Goal: Information Seeking & Learning: Check status

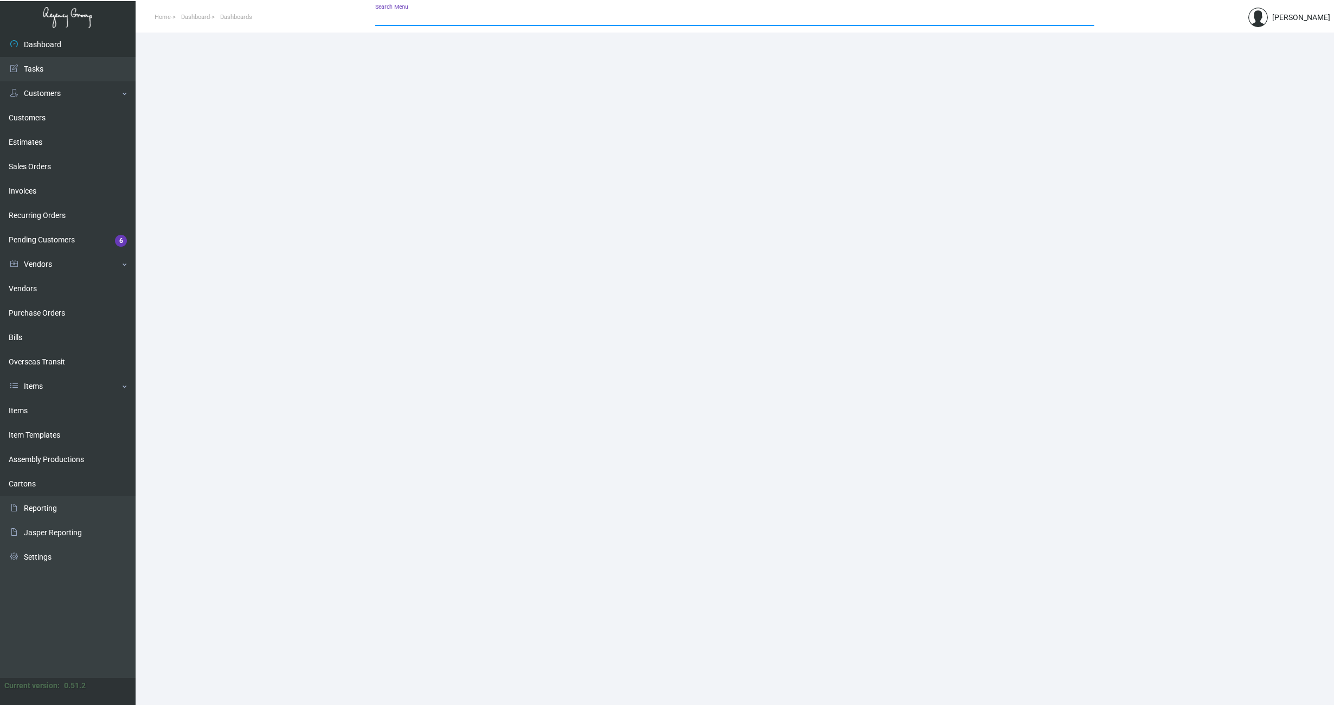
click at [508, 18] on input "Search Menu" at bounding box center [734, 18] width 719 height 9
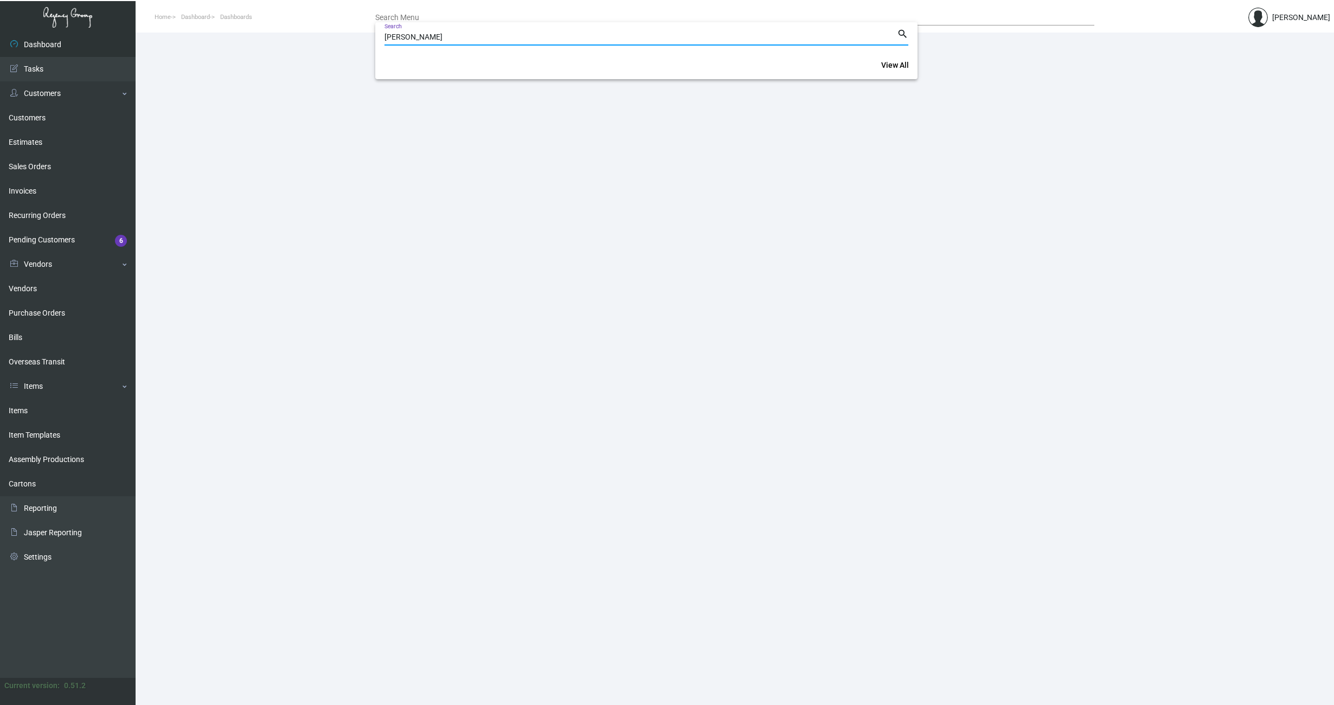
type input "[PERSON_NAME]"
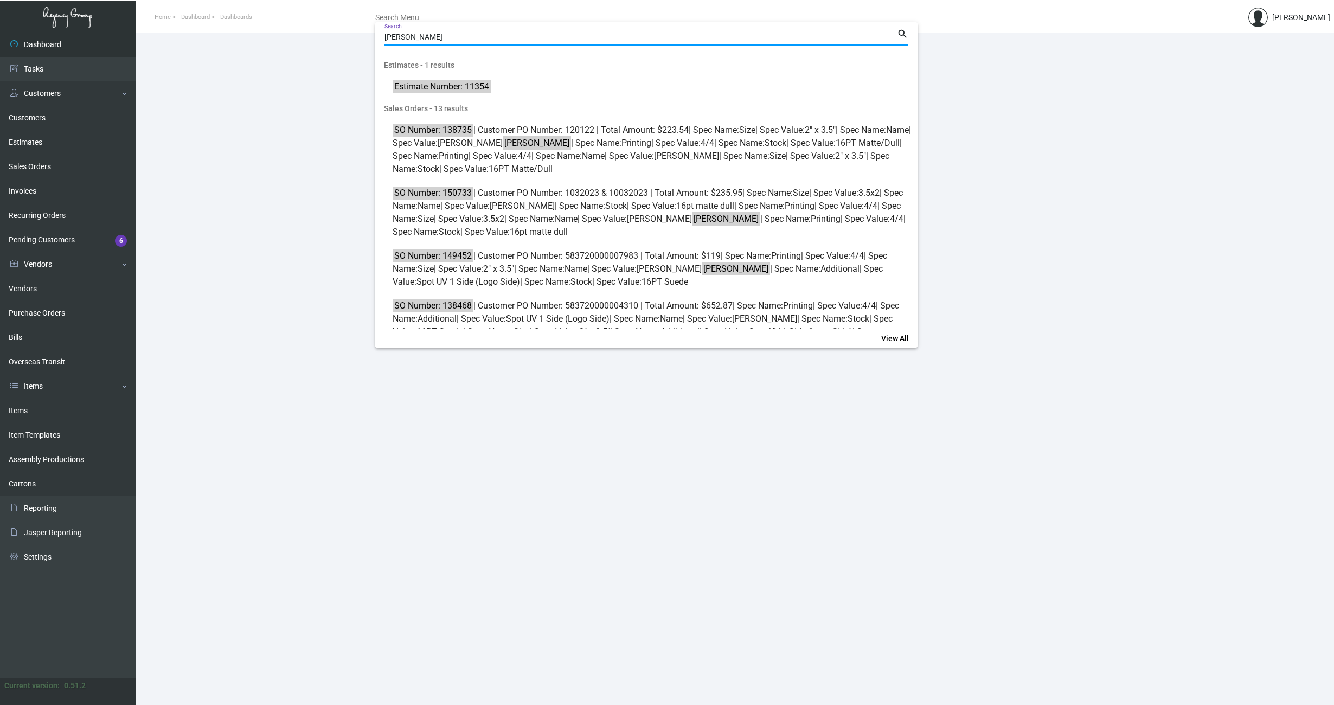
click at [445, 37] on input "[PERSON_NAME]" at bounding box center [641, 37] width 513 height 9
click at [160, 122] on div at bounding box center [667, 352] width 1334 height 705
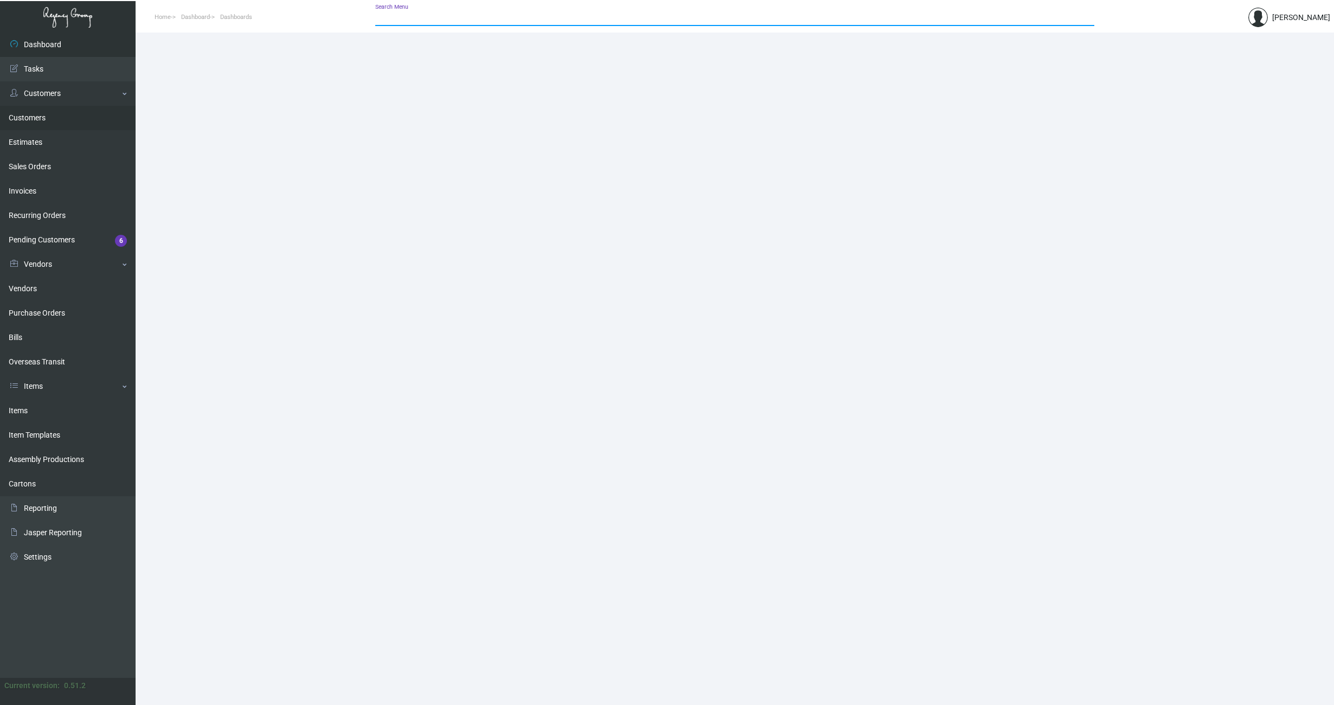
click at [24, 116] on link "Customers" at bounding box center [68, 118] width 136 height 24
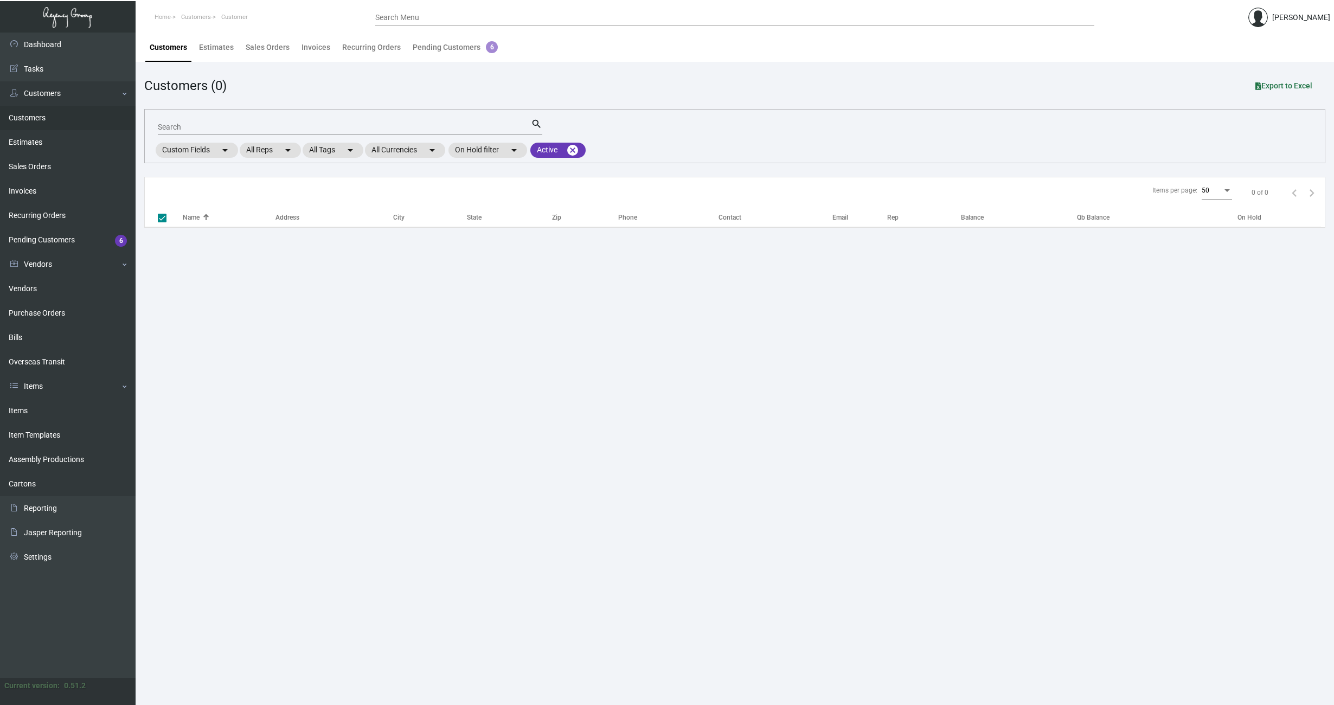
checkbox input "false"
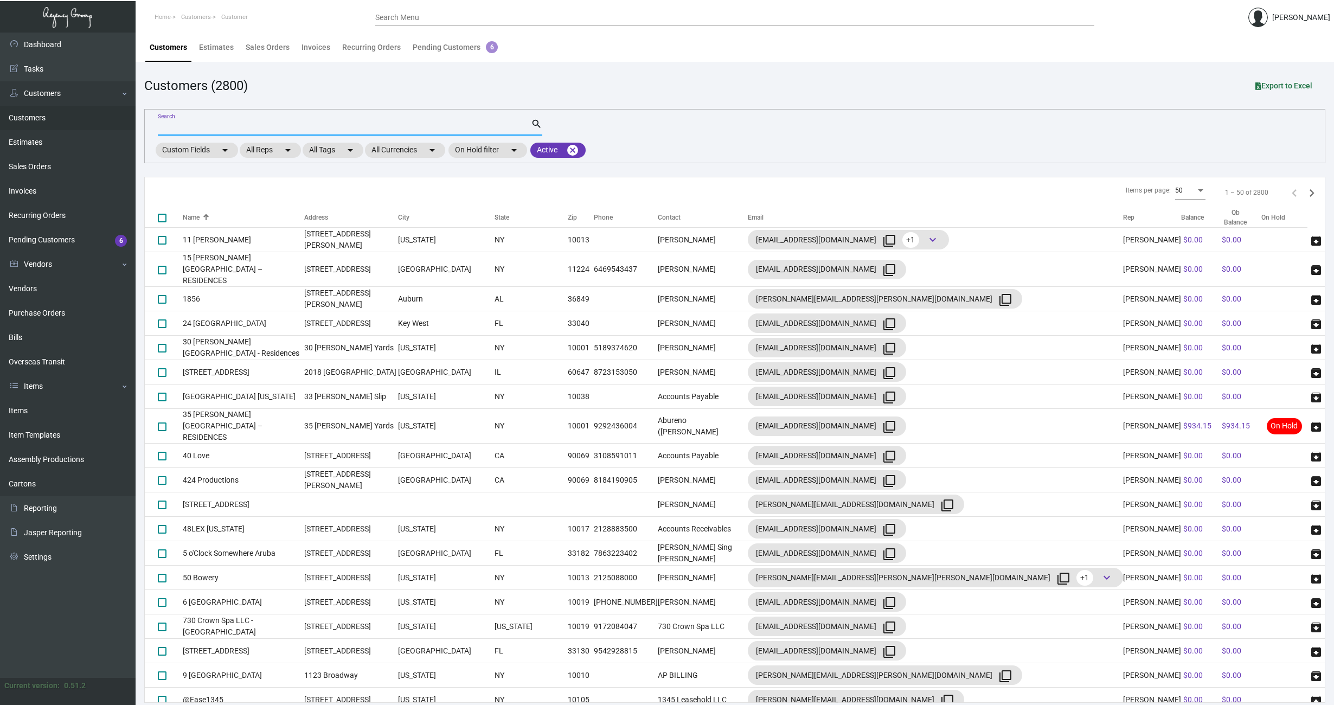
click at [296, 125] on input "Search" at bounding box center [344, 127] width 373 height 9
type input "a"
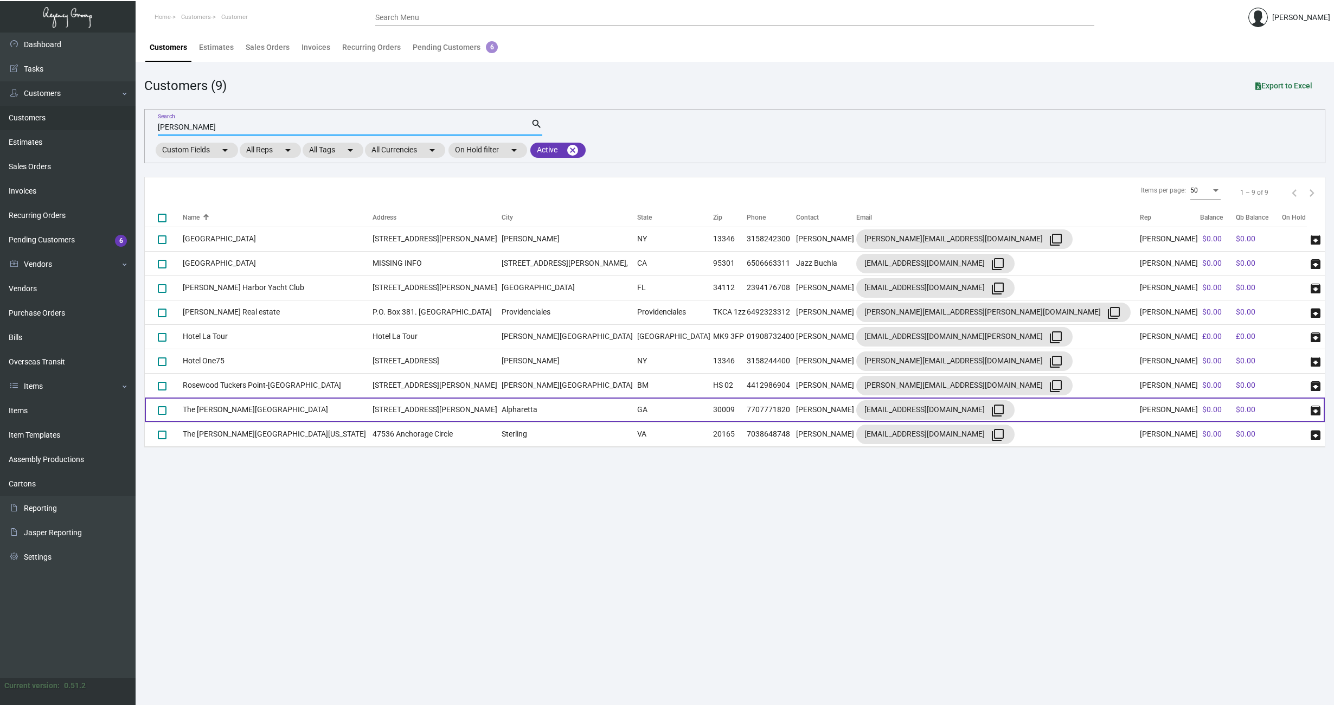
type input "[PERSON_NAME]"
click at [252, 415] on td "The [PERSON_NAME][GEOGRAPHIC_DATA]" at bounding box center [278, 410] width 190 height 24
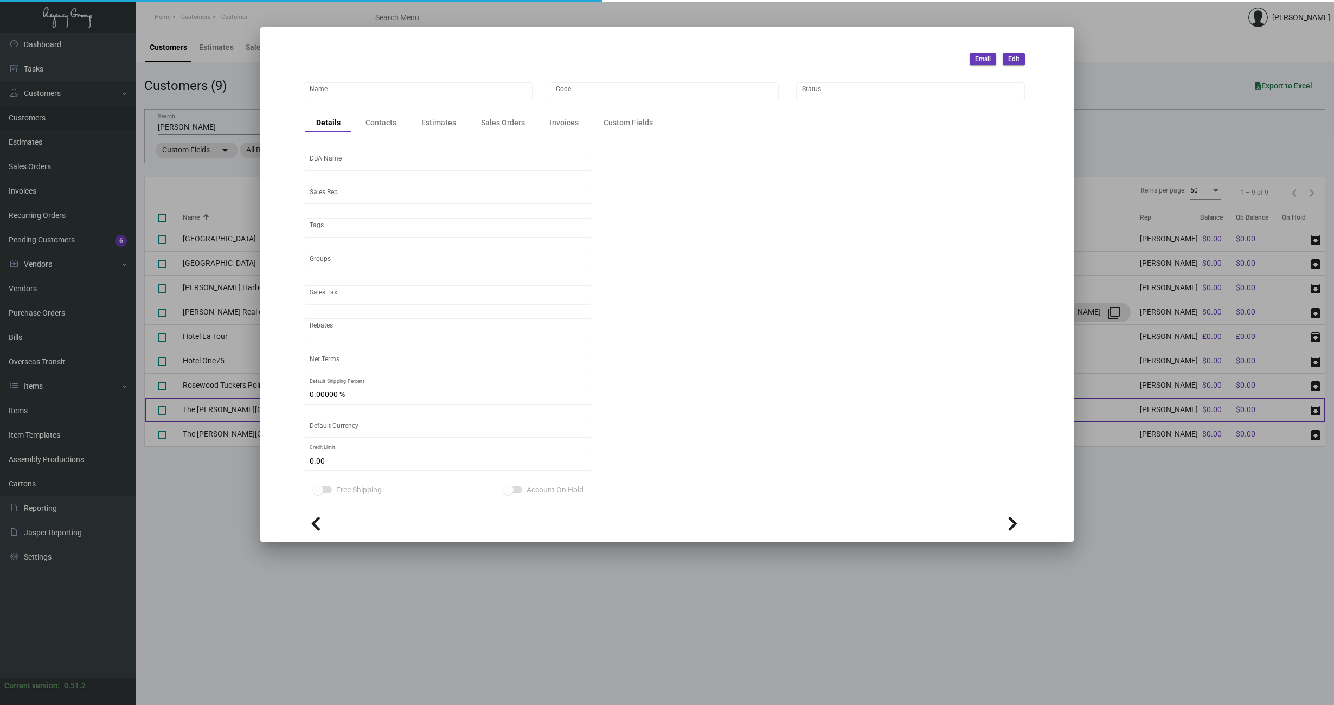
type input "The [PERSON_NAME][GEOGRAPHIC_DATA]"
type input "HAMHOT"
type input "[PERSON_NAME]"
type input "Out of State"
type input "Net 30"
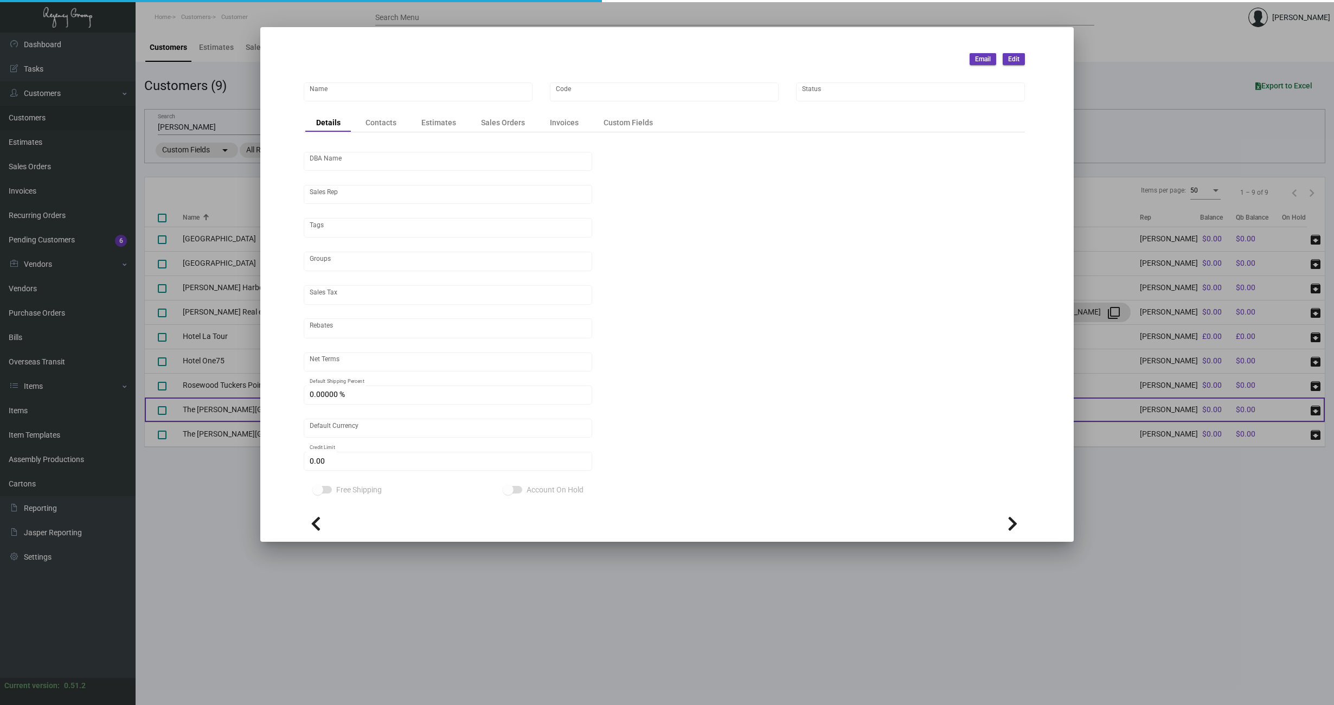
type input "United States Dollar $"
type input "$ 0.00"
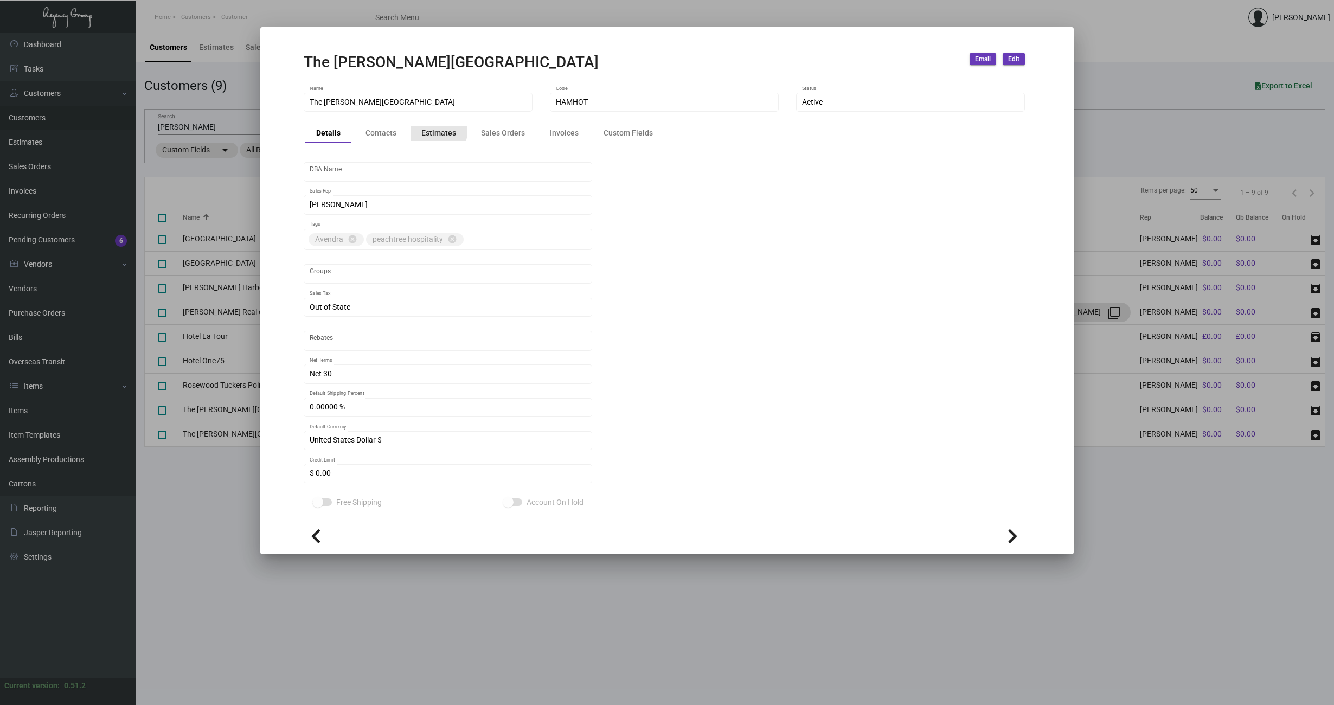
click at [437, 132] on div "Estimates" at bounding box center [438, 132] width 35 height 11
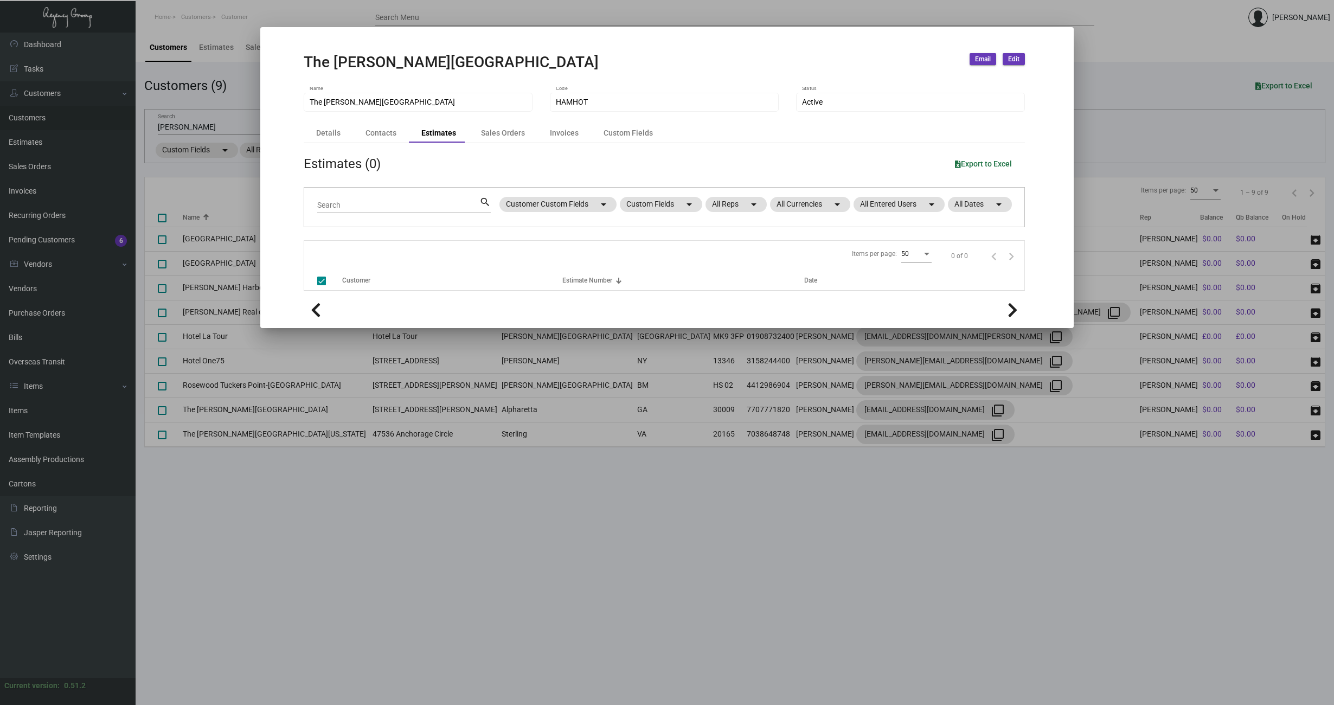
checkbox input "false"
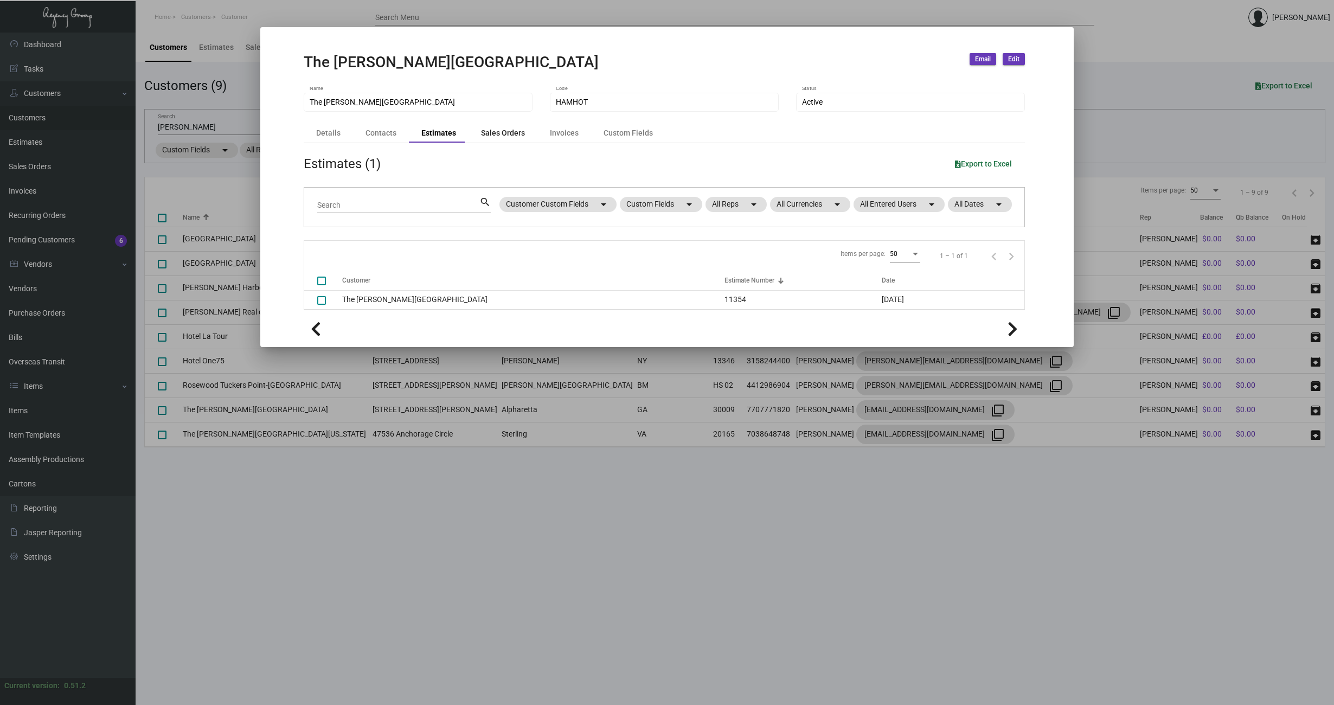
click at [494, 132] on div "Sales Orders" at bounding box center [503, 132] width 44 height 11
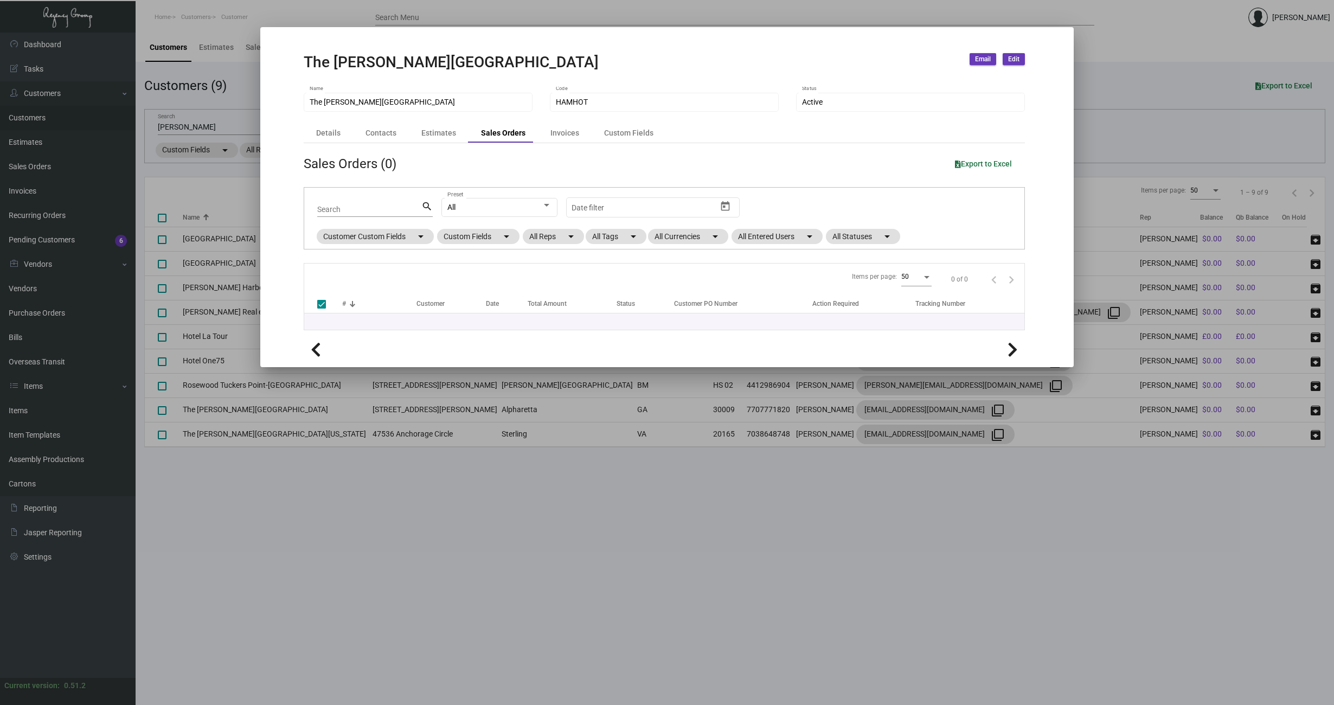
checkbox input "false"
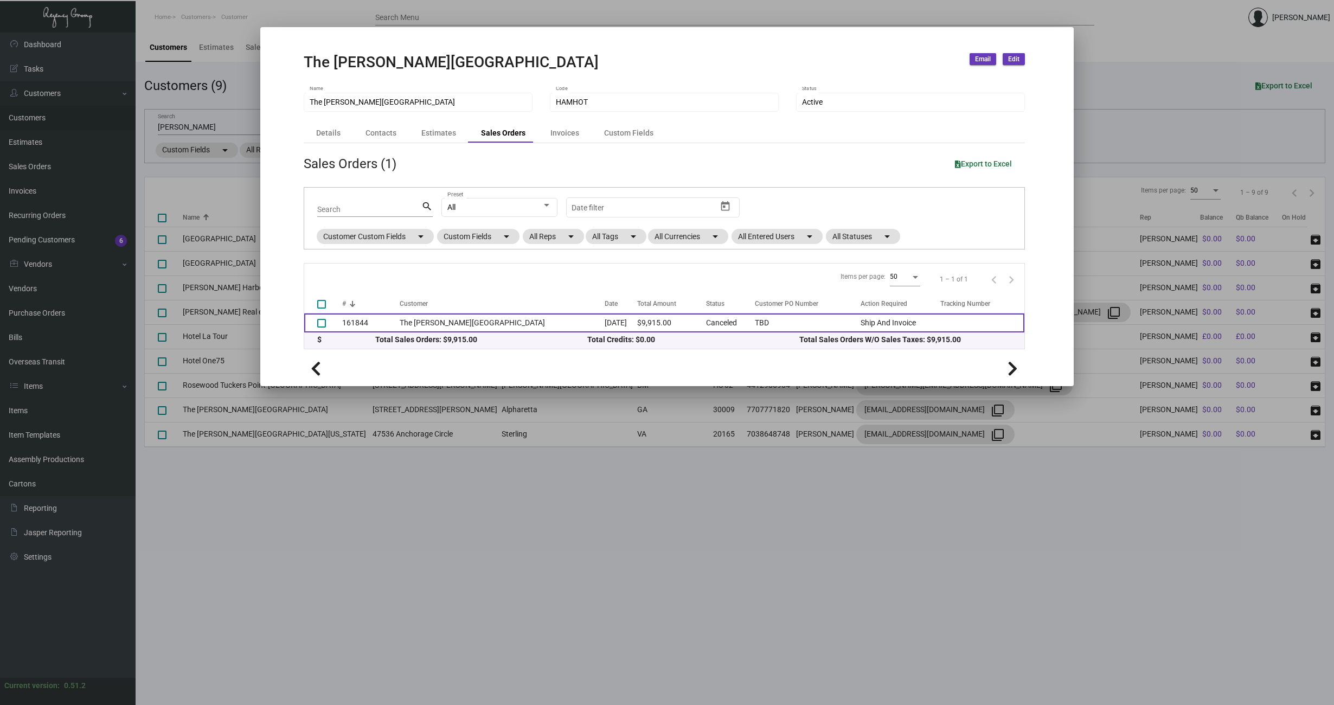
click at [458, 320] on td "The [PERSON_NAME][GEOGRAPHIC_DATA]" at bounding box center [502, 323] width 205 height 19
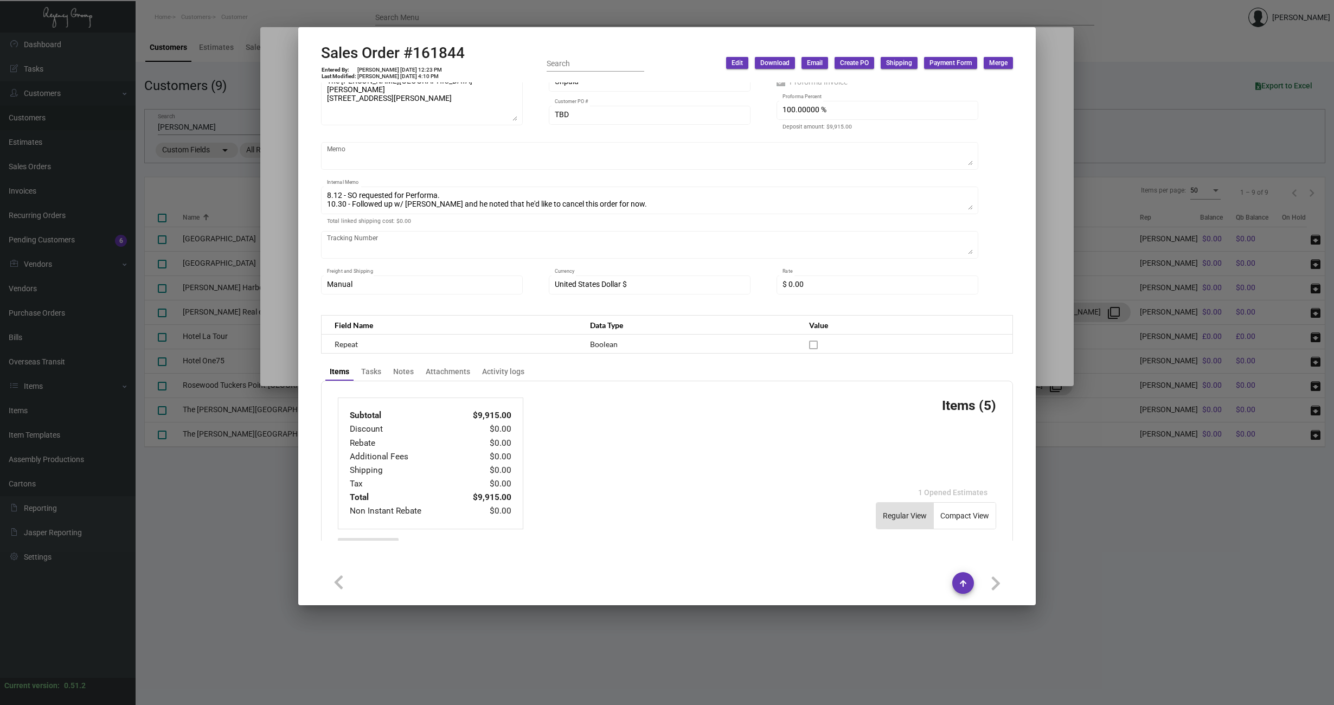
scroll to position [113, 0]
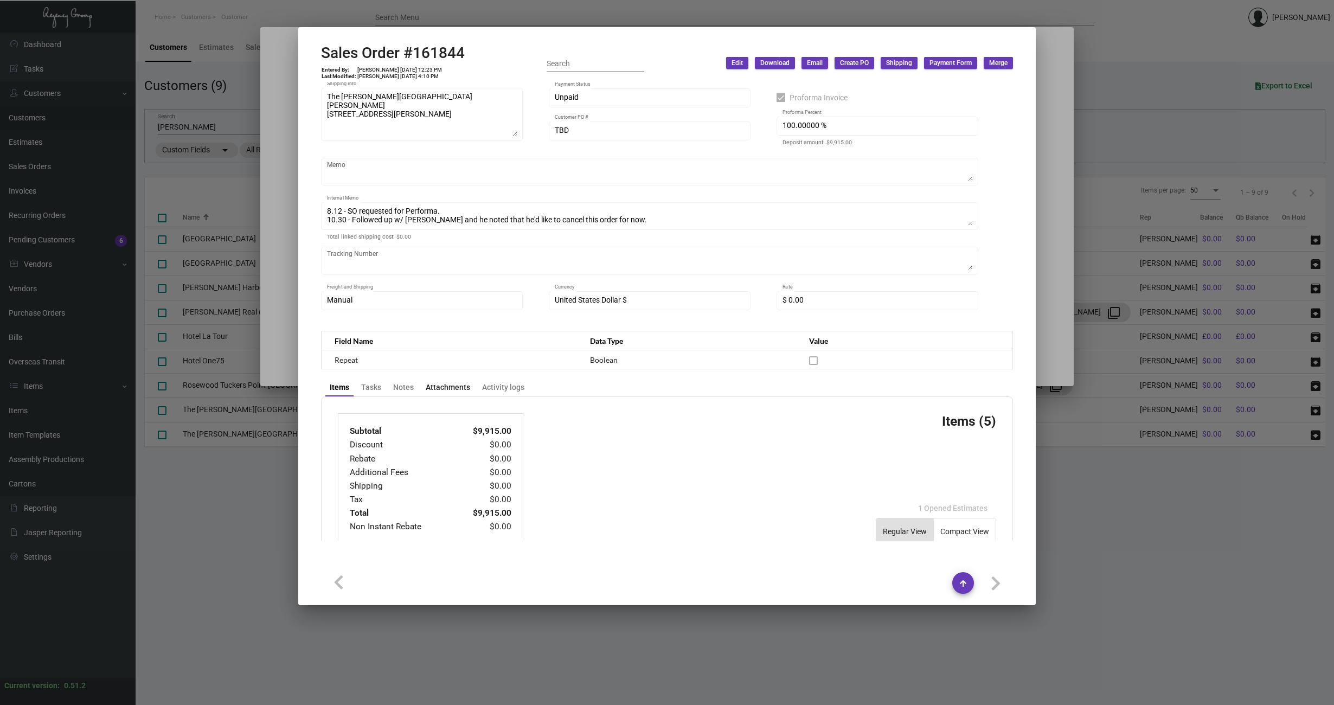
click at [450, 389] on div "Attachments" at bounding box center [448, 387] width 44 height 11
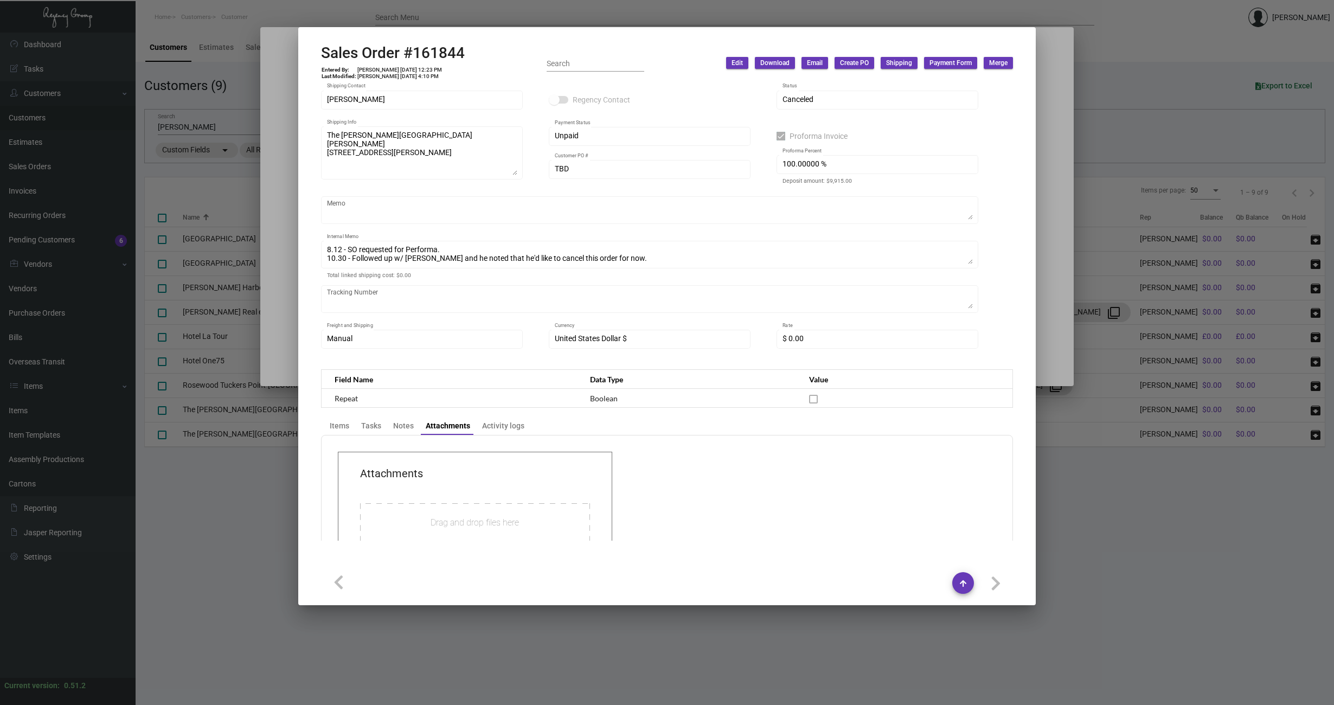
scroll to position [158, 0]
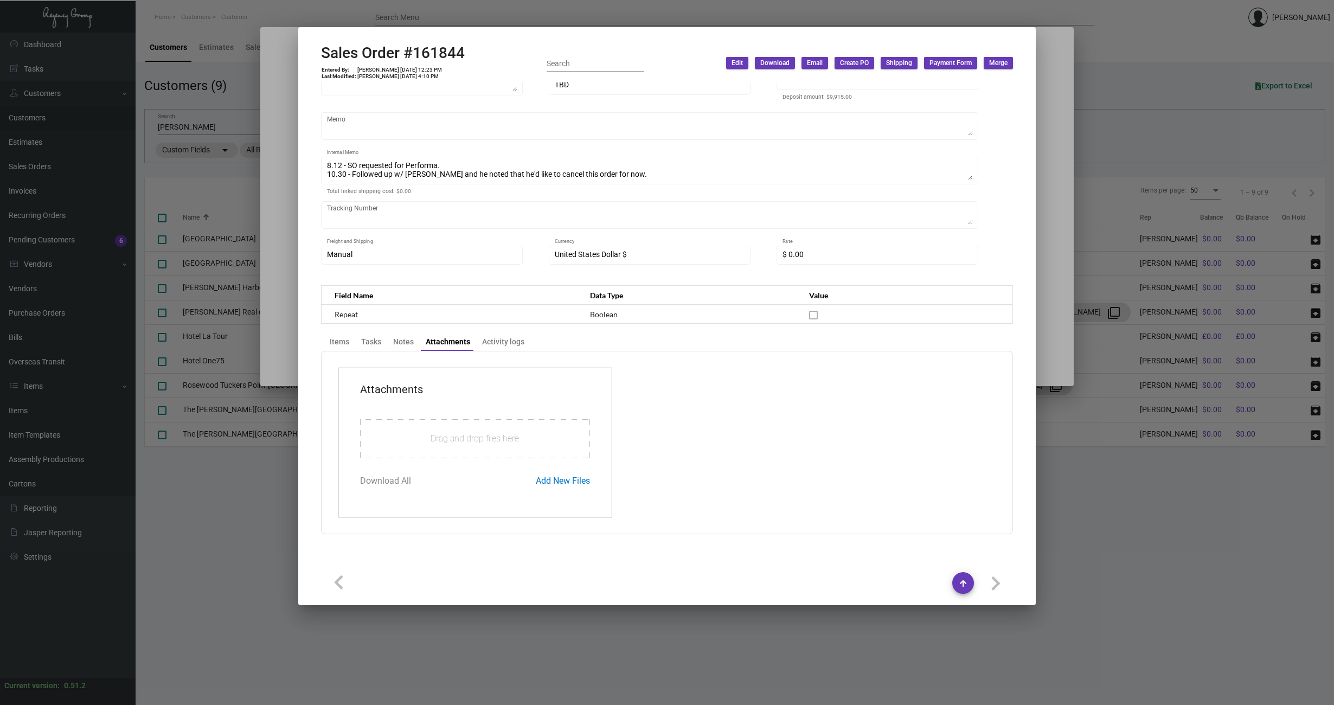
click at [1071, 265] on div at bounding box center [667, 352] width 1334 height 705
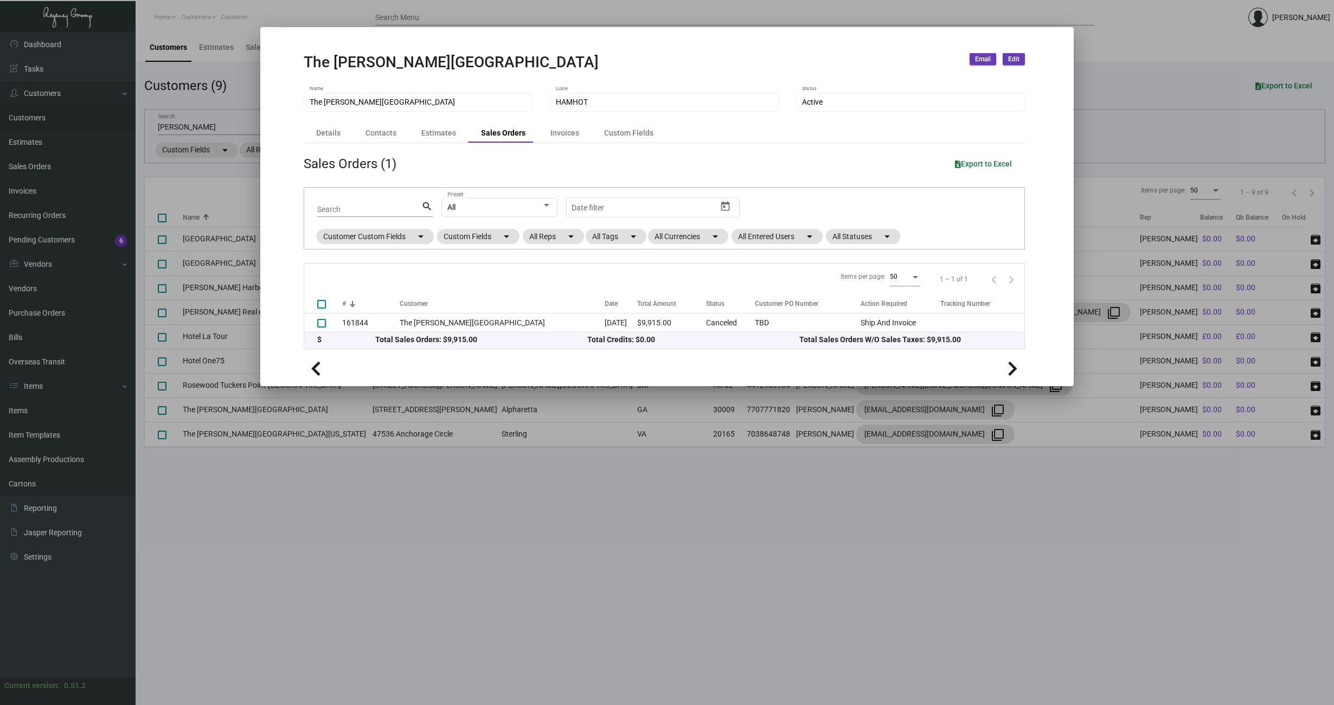
click at [768, 88] on div "The [PERSON_NAME] Hotel Name HAMHOT Code Active Status Details Contacts Estimat…" at bounding box center [664, 218] width 747 height 263
click at [553, 132] on div "Invoices" at bounding box center [565, 132] width 29 height 11
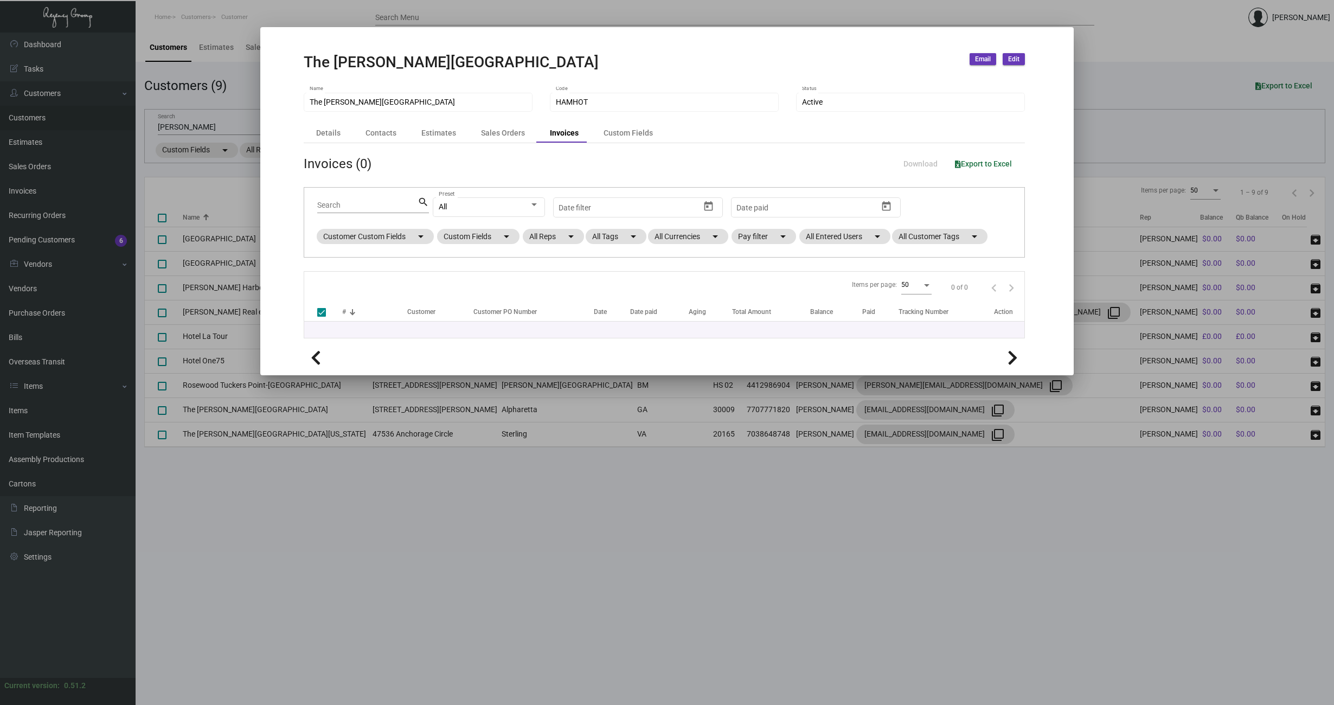
click at [1163, 66] on div at bounding box center [667, 352] width 1334 height 705
